Goal: Information Seeking & Learning: Check status

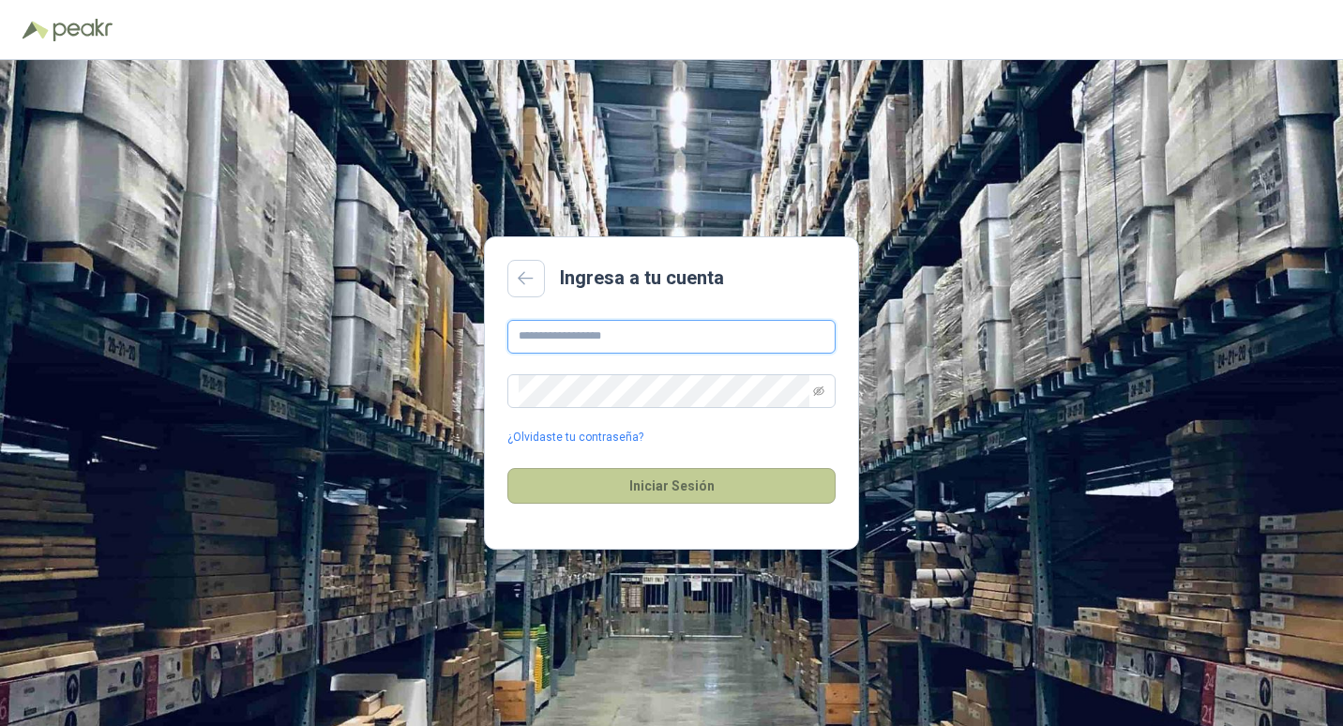
type input "**********"
click at [676, 484] on button "Iniciar Sesión" at bounding box center [672, 486] width 328 height 36
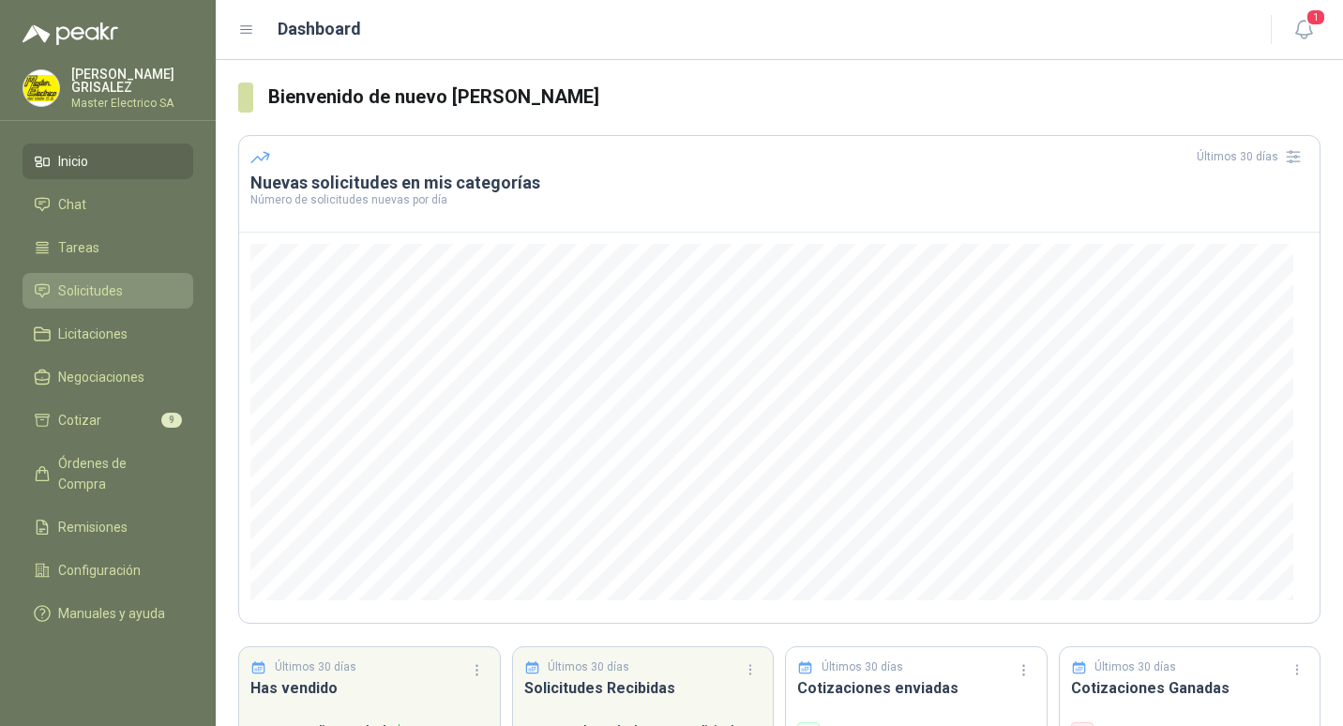
click at [94, 291] on span "Solicitudes" at bounding box center [90, 291] width 65 height 21
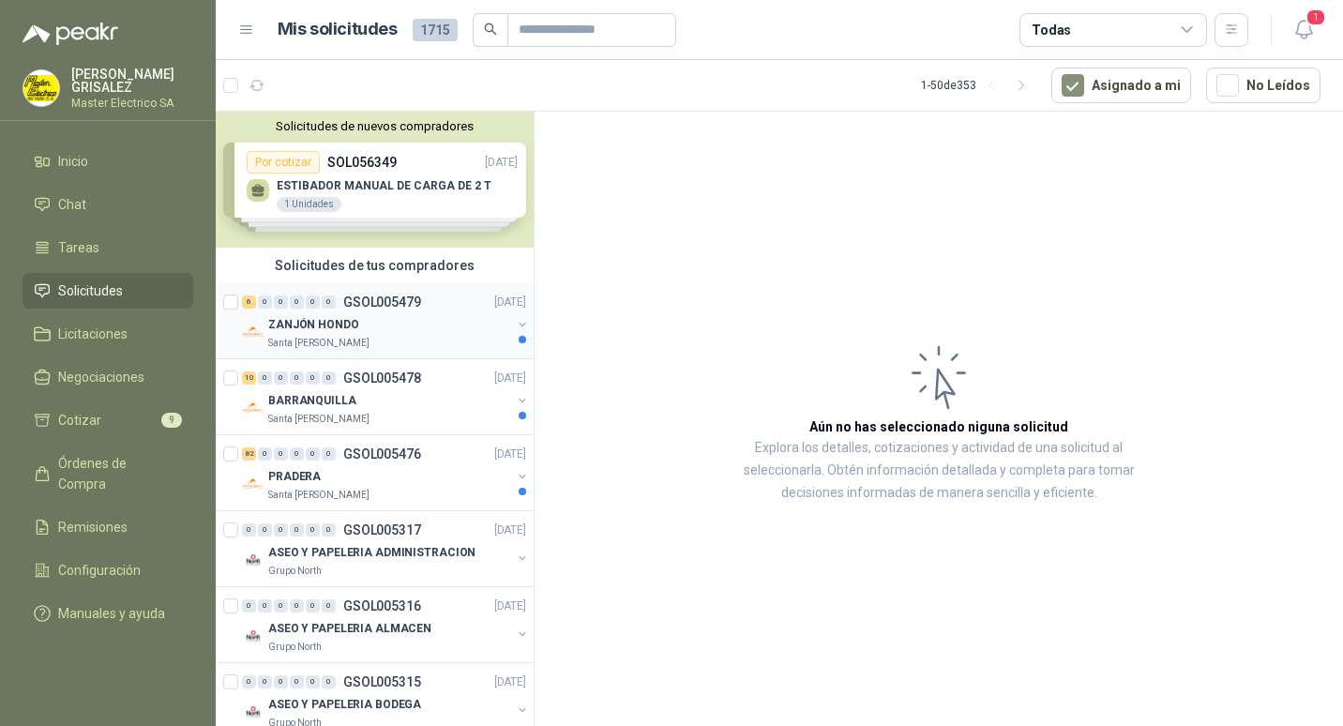
click at [396, 301] on p "GSOL005479" at bounding box center [382, 302] width 78 height 13
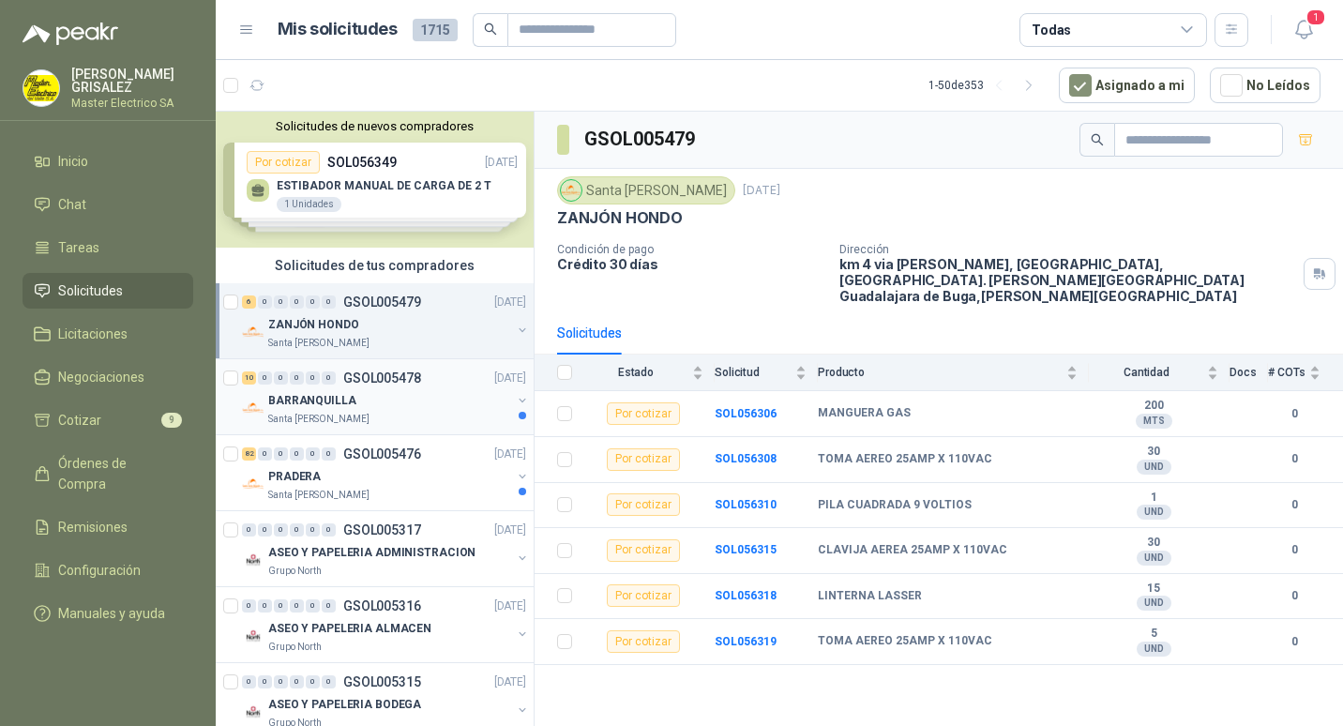
click at [366, 381] on p "GSOL005478" at bounding box center [382, 378] width 78 height 13
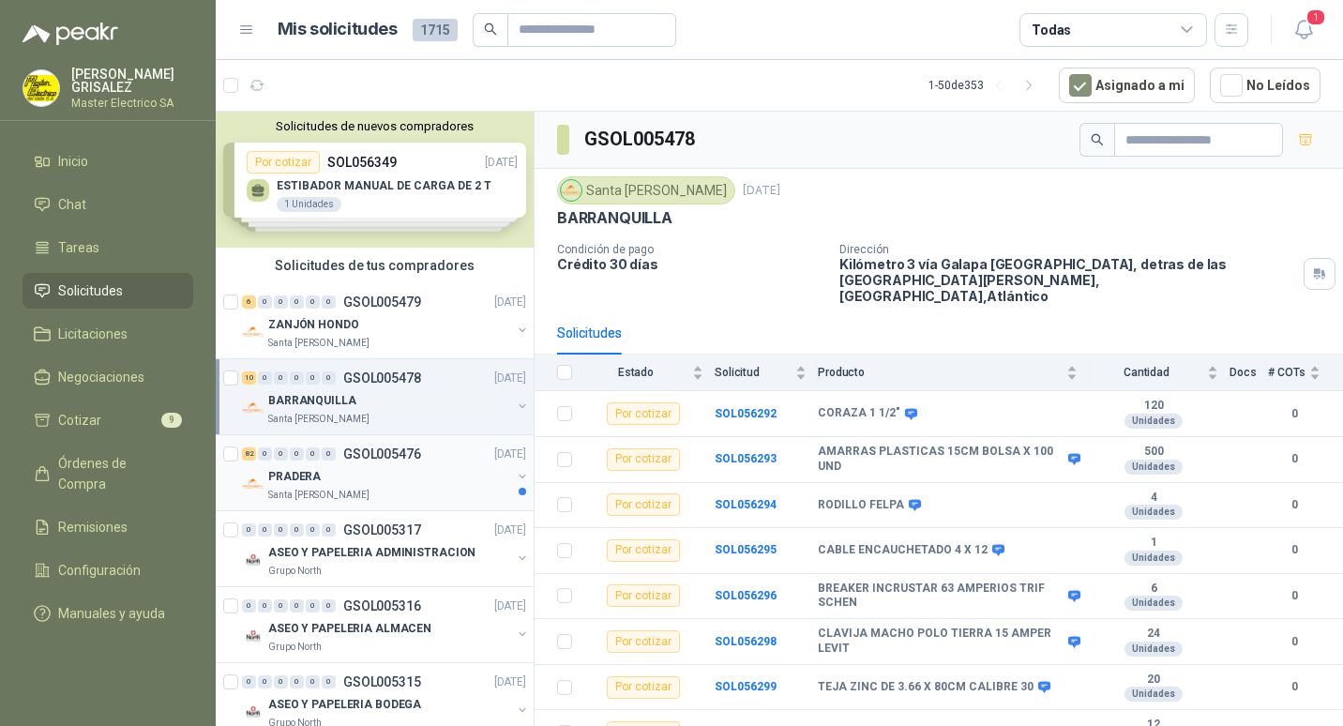
click at [377, 459] on p "GSOL005476" at bounding box center [382, 453] width 78 height 13
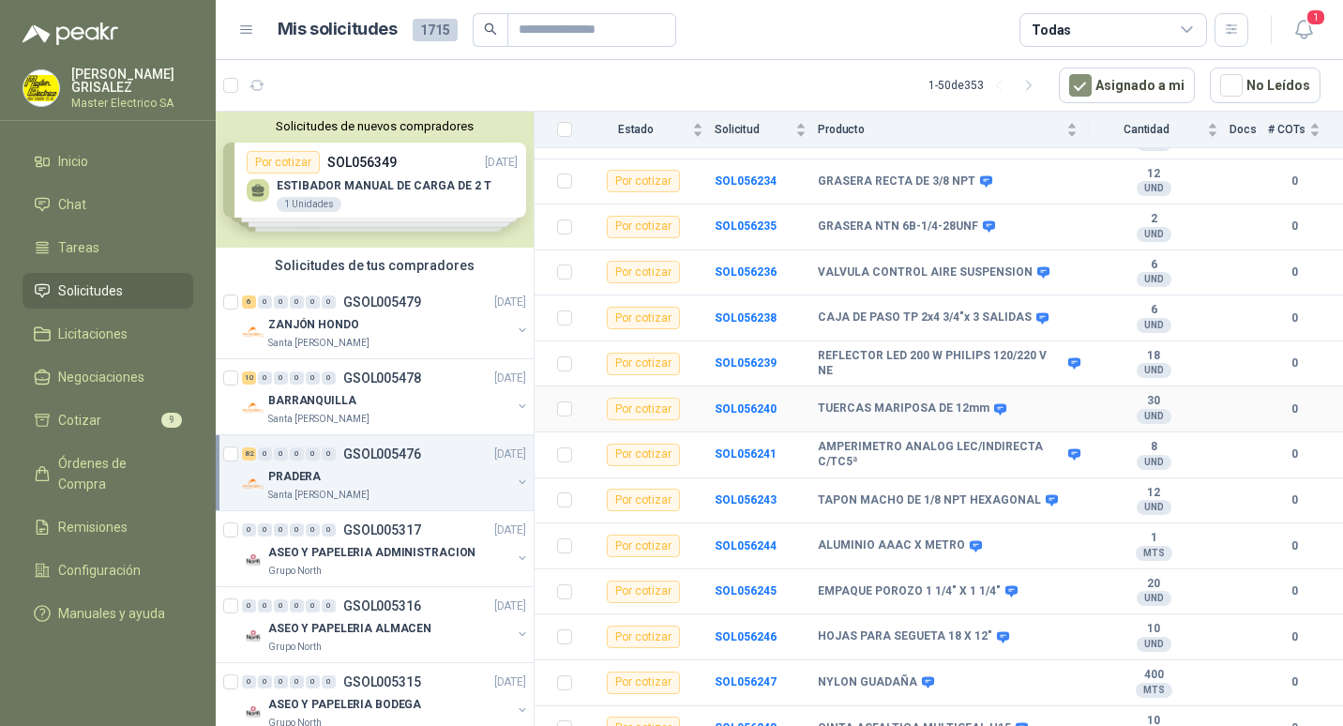
scroll to position [1876, 0]
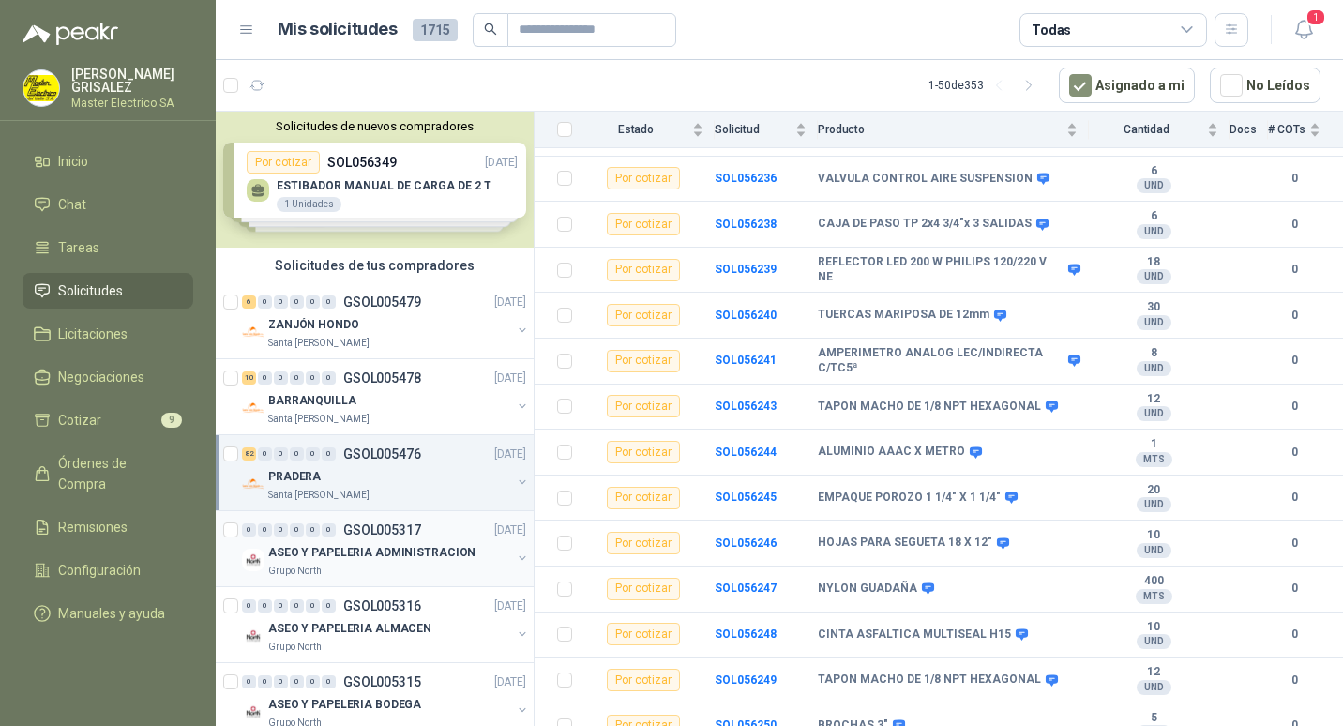
click at [378, 531] on p "GSOL005317" at bounding box center [382, 529] width 78 height 13
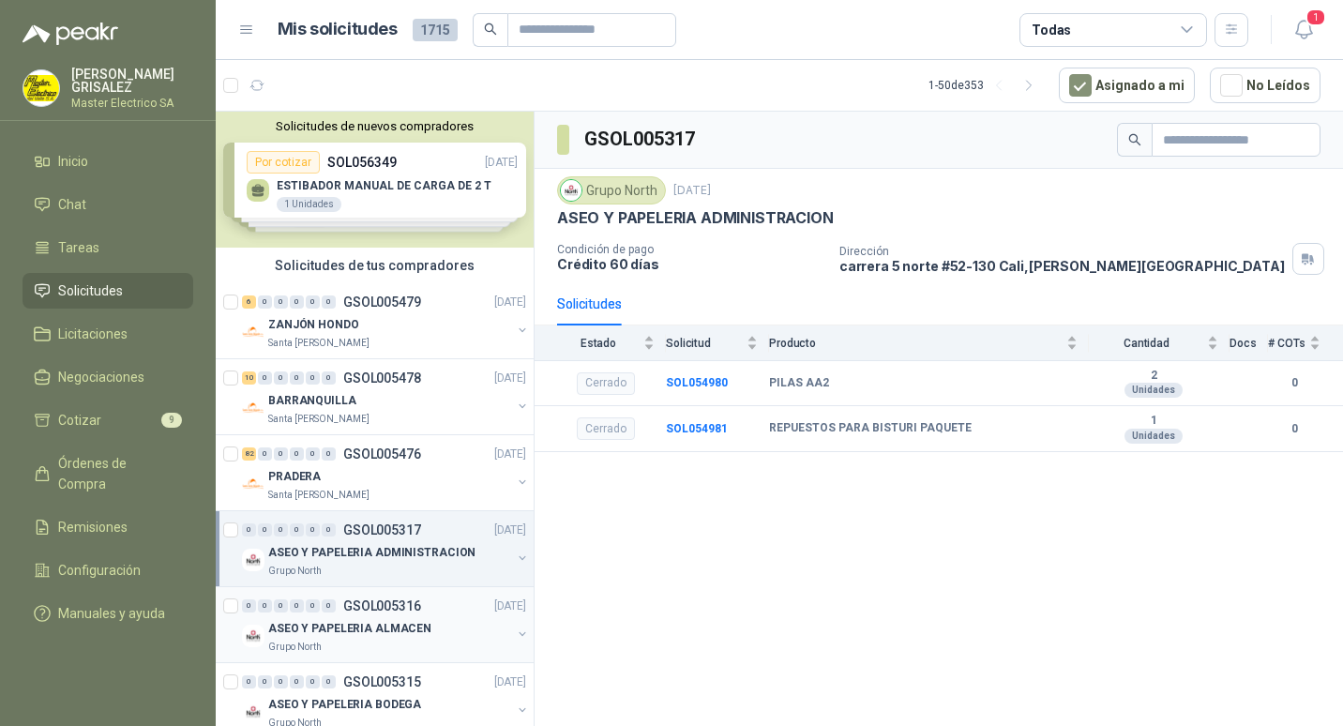
click at [381, 611] on p "GSOL005316" at bounding box center [382, 605] width 78 height 13
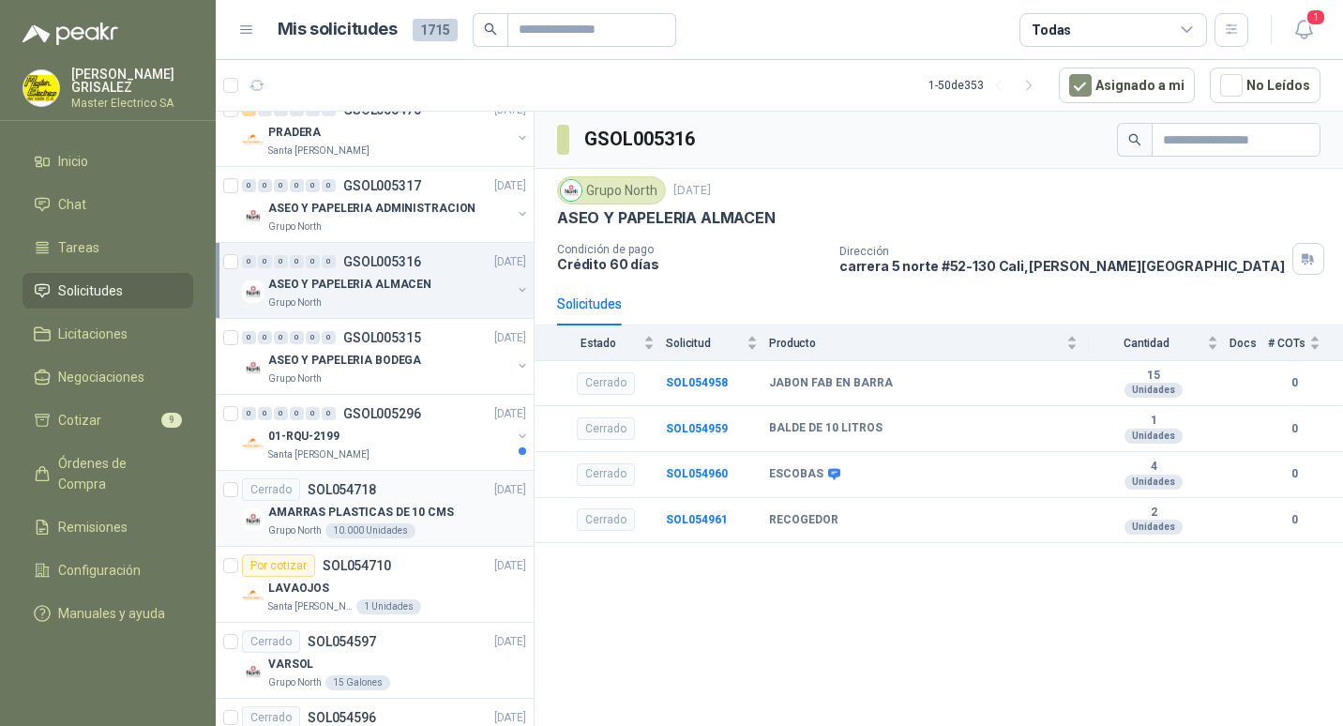
scroll to position [375, 0]
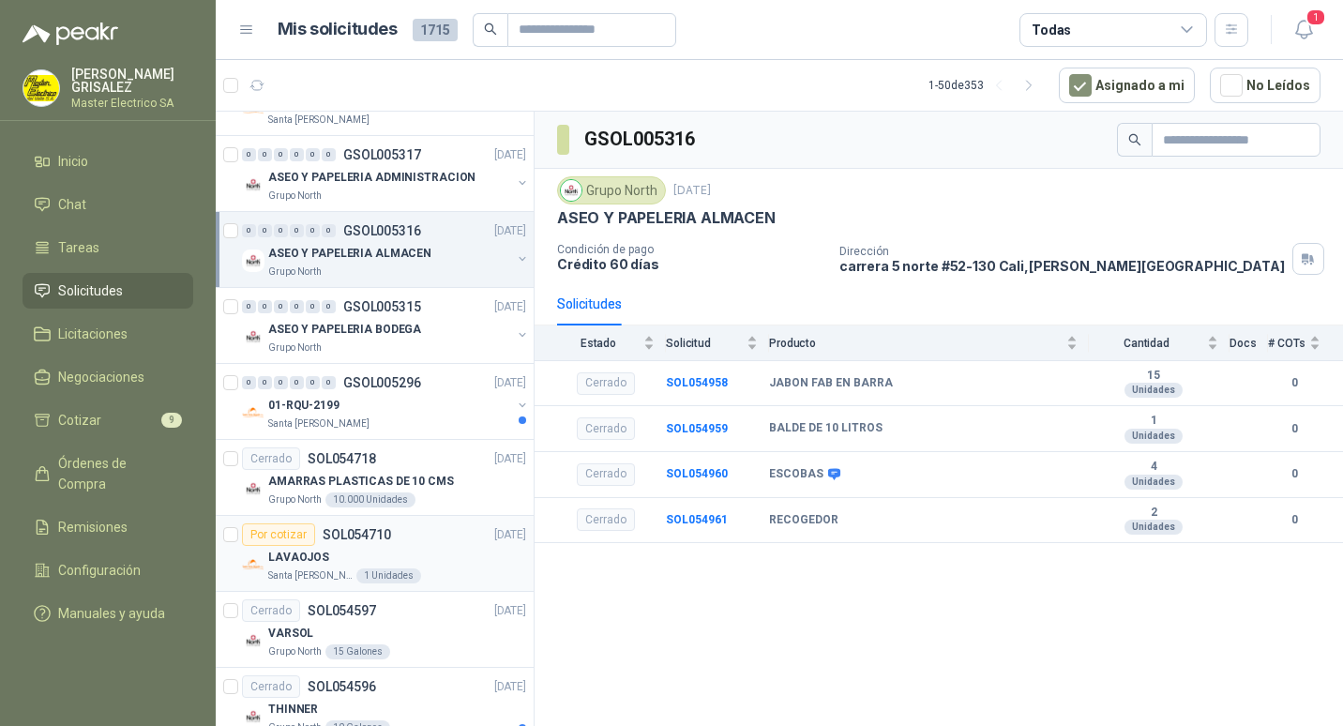
click at [371, 538] on p "SOL054710" at bounding box center [357, 534] width 68 height 13
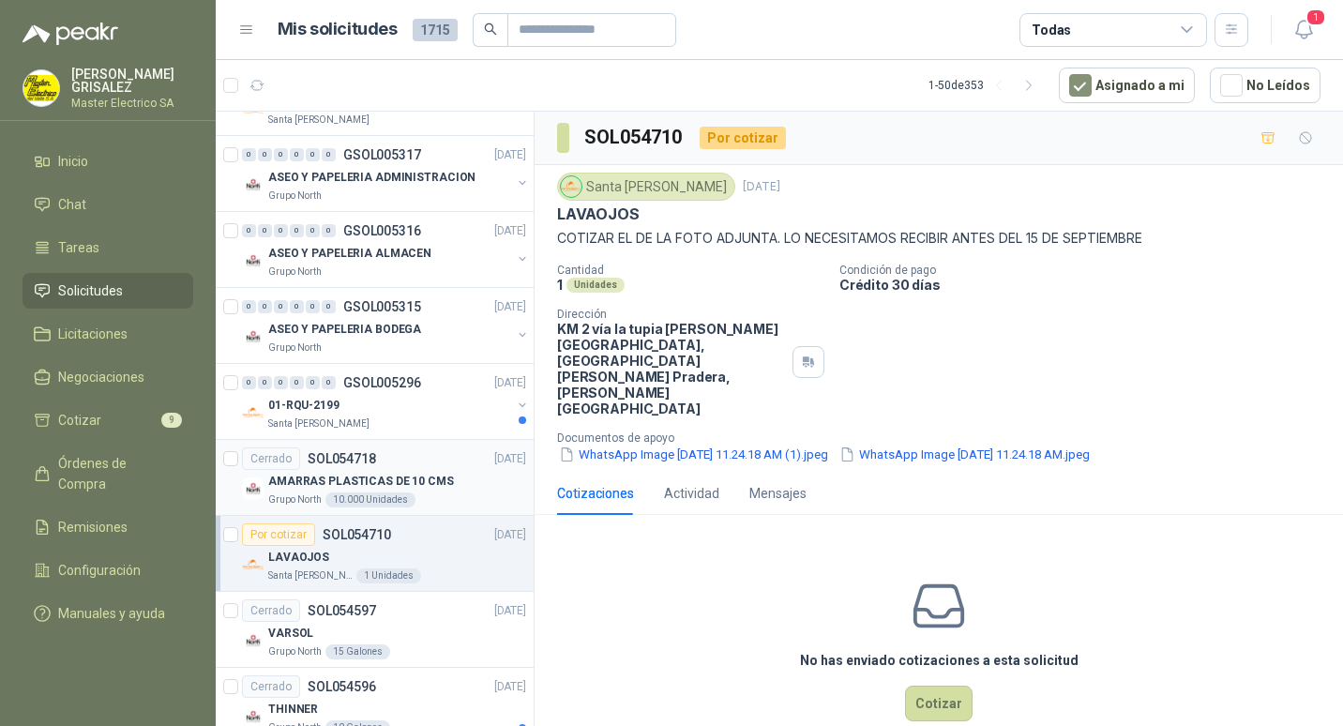
click at [342, 464] on p "SOL054718" at bounding box center [342, 458] width 68 height 13
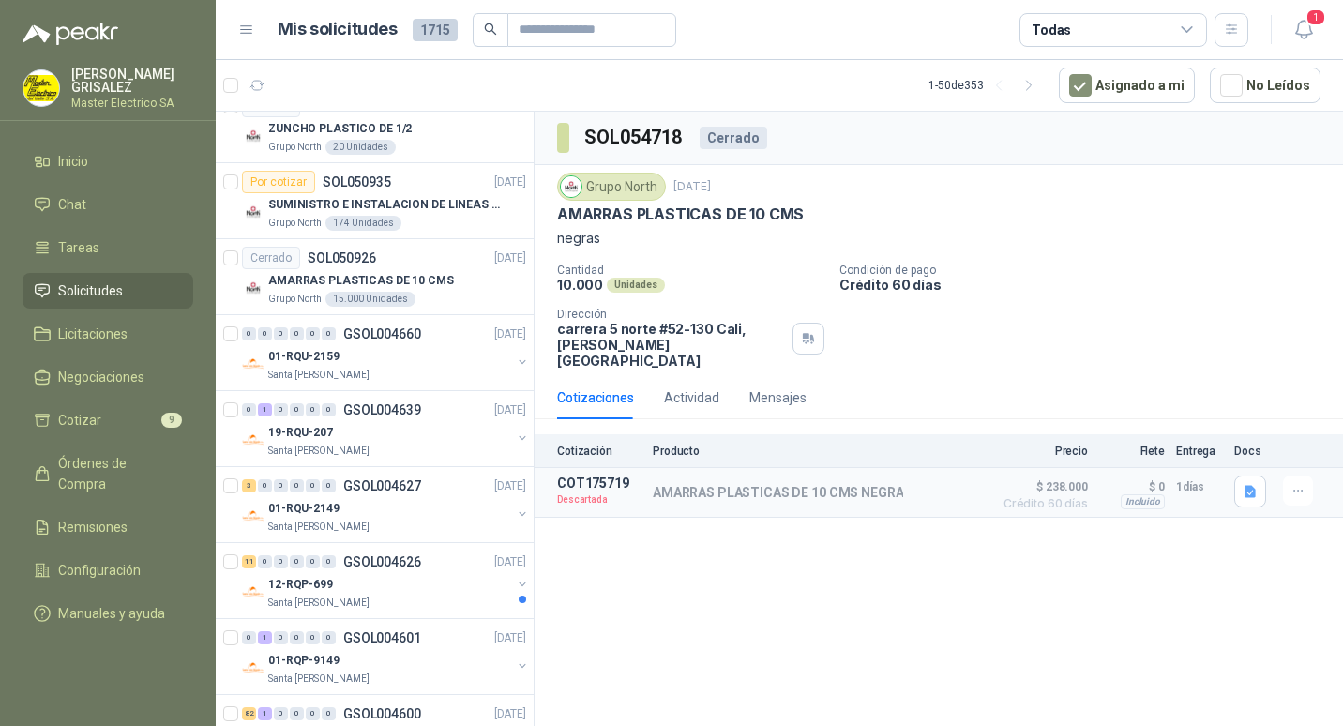
scroll to position [3376, 0]
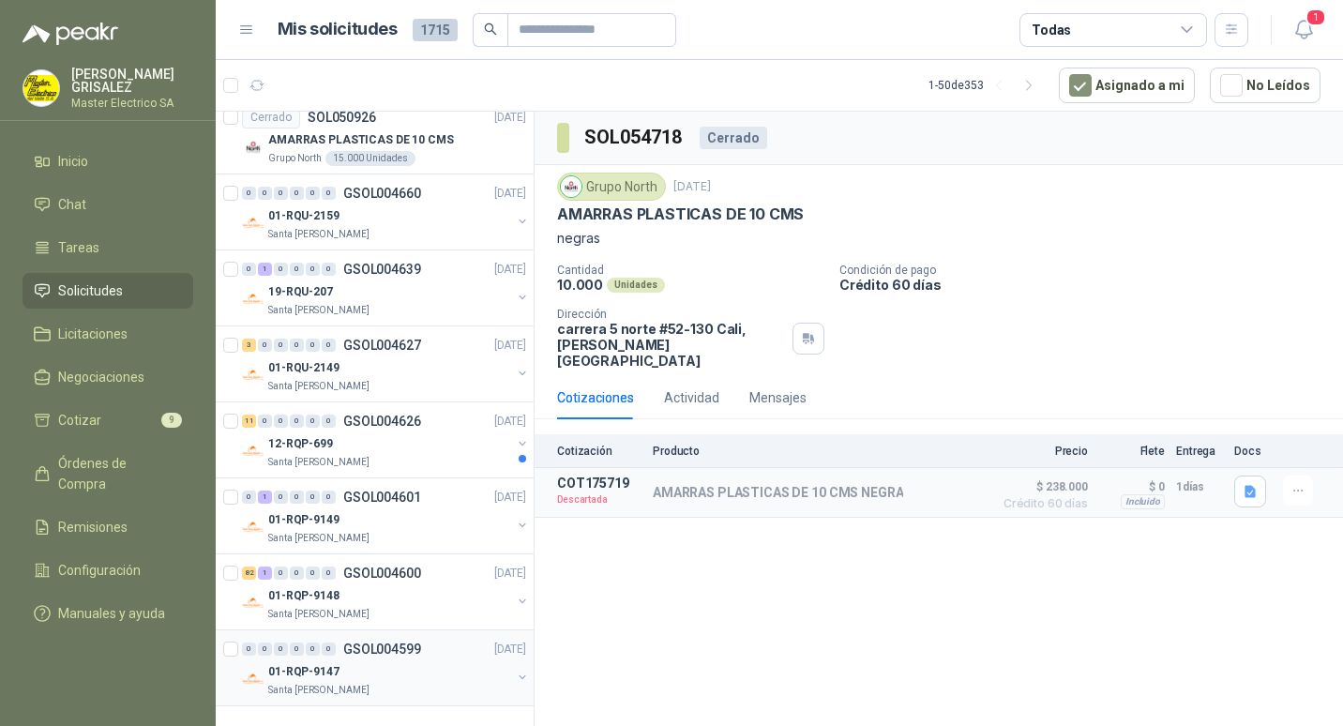
click at [358, 650] on p "GSOL004599" at bounding box center [382, 649] width 78 height 13
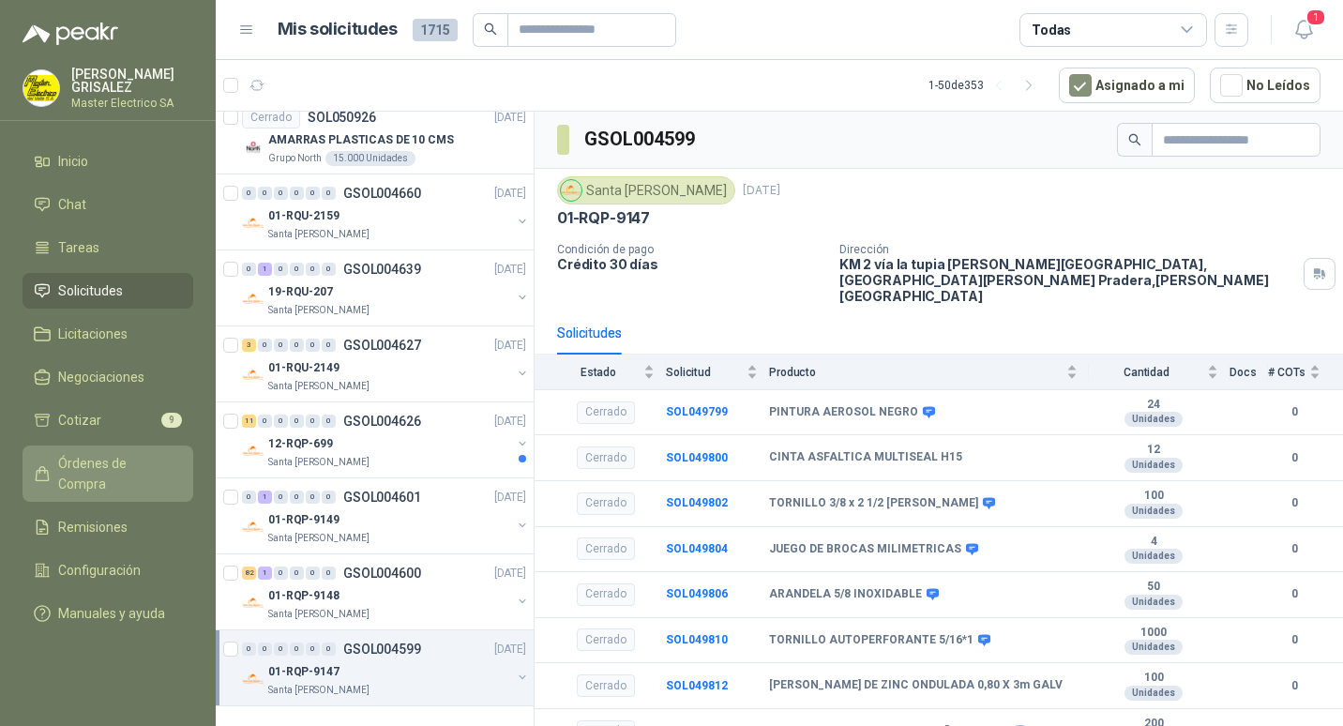
click at [103, 470] on span "Órdenes de Compra" at bounding box center [116, 473] width 117 height 41
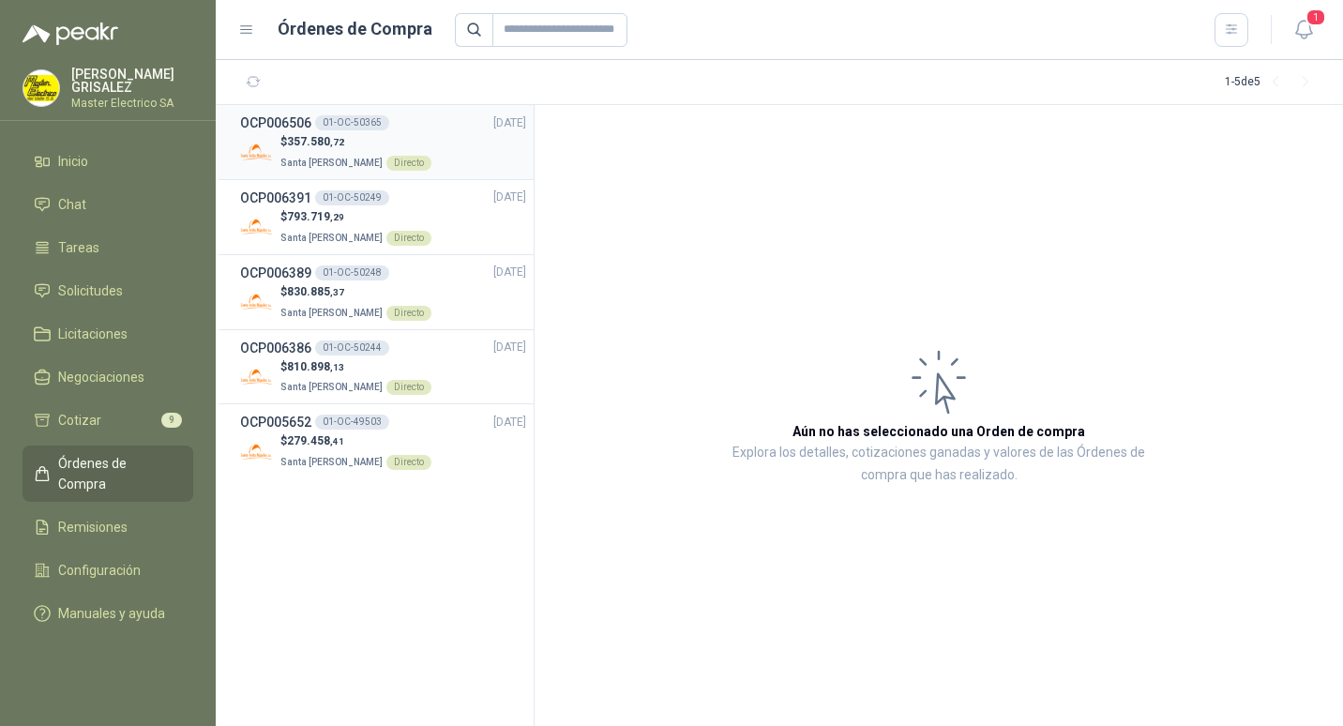
click at [280, 126] on h3 "OCP006506" at bounding box center [275, 123] width 71 height 21
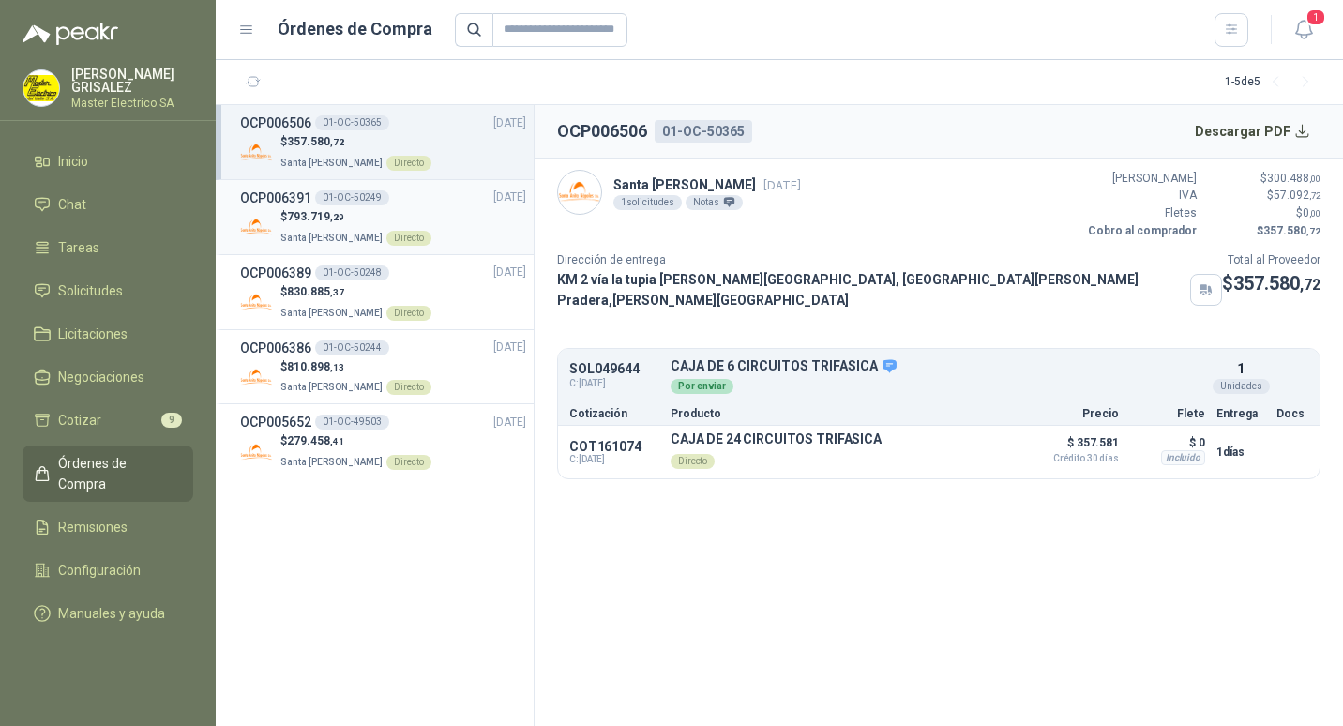
click at [294, 200] on h3 "OCP006391" at bounding box center [275, 198] width 71 height 21
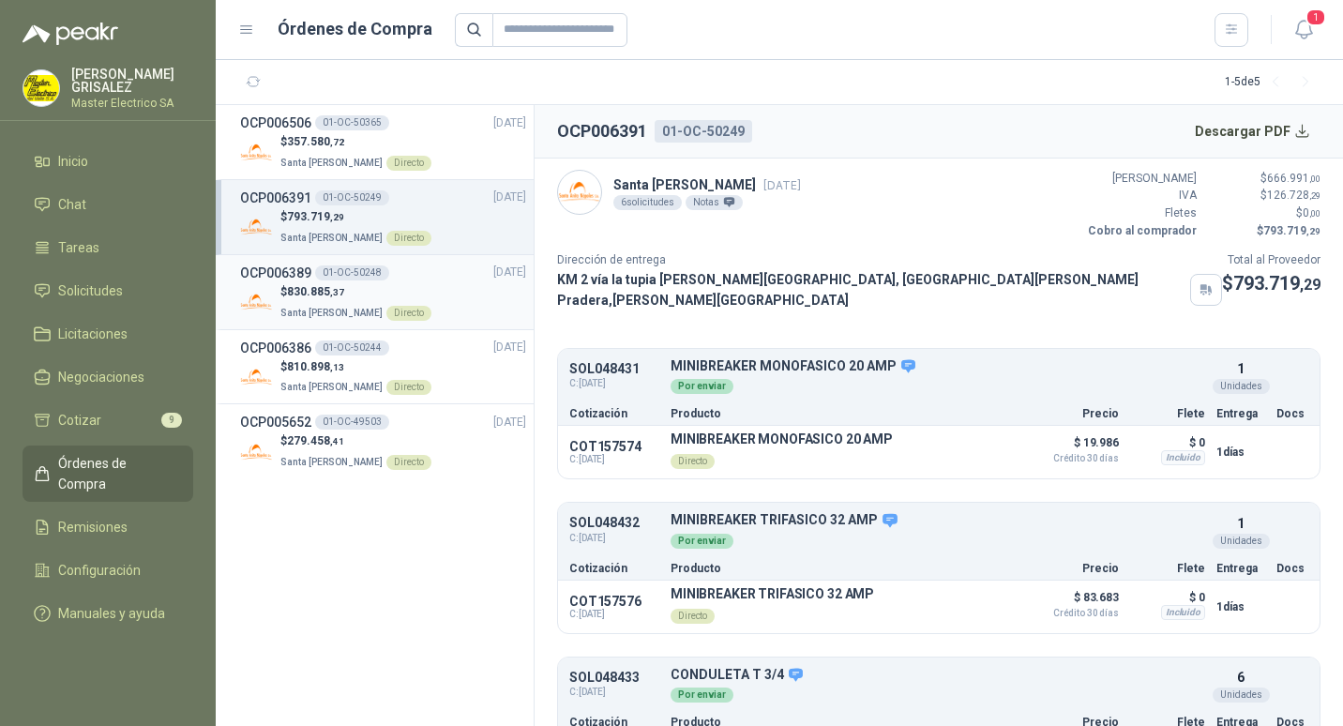
click at [275, 269] on h3 "OCP006389" at bounding box center [275, 273] width 71 height 21
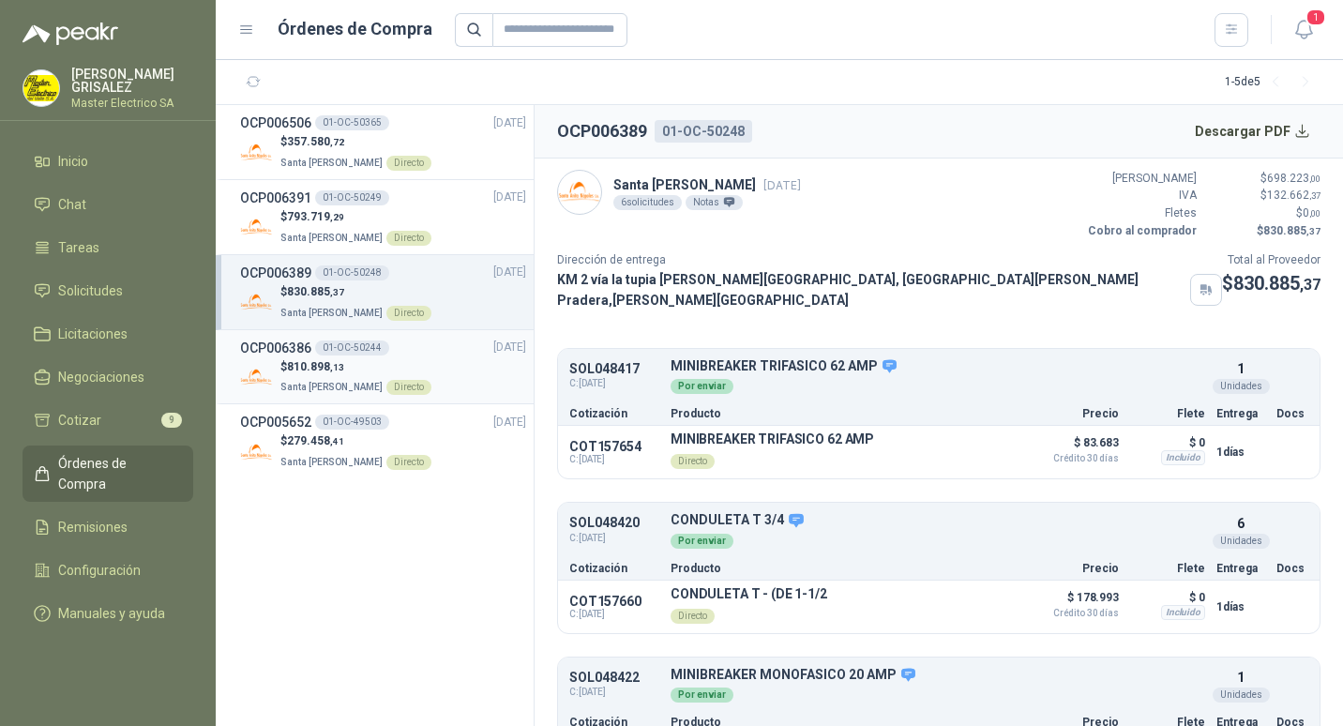
click at [284, 360] on p "$ 810.898 ,13" at bounding box center [356, 367] width 151 height 18
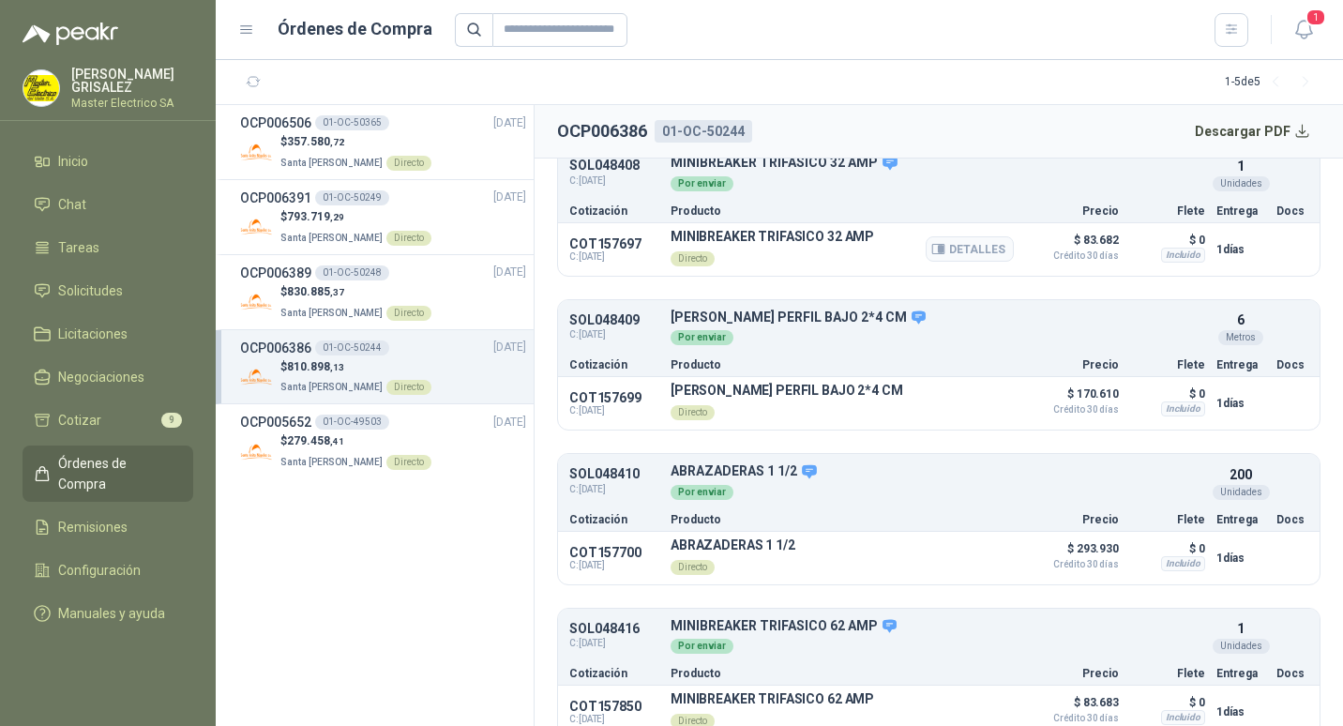
scroll to position [377, 0]
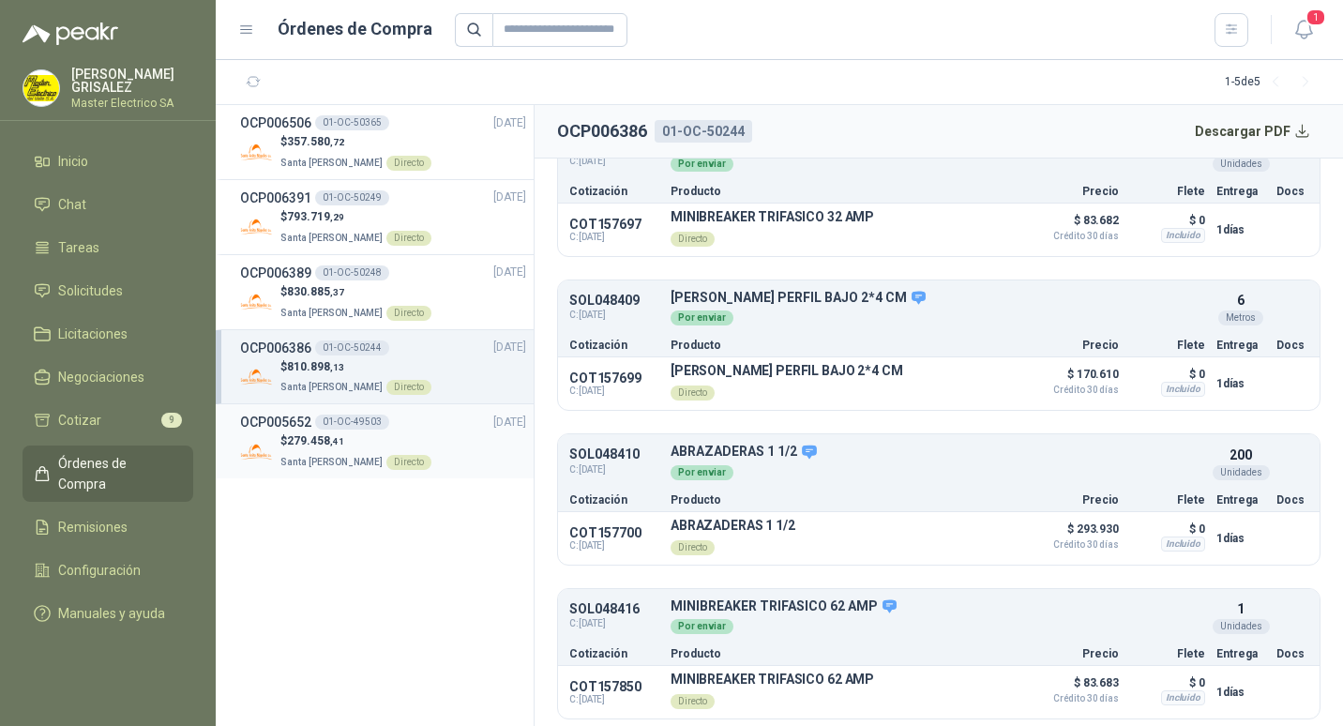
click at [292, 427] on h3 "OCP005652" at bounding box center [275, 422] width 71 height 21
